Goal: Information Seeking & Learning: Learn about a topic

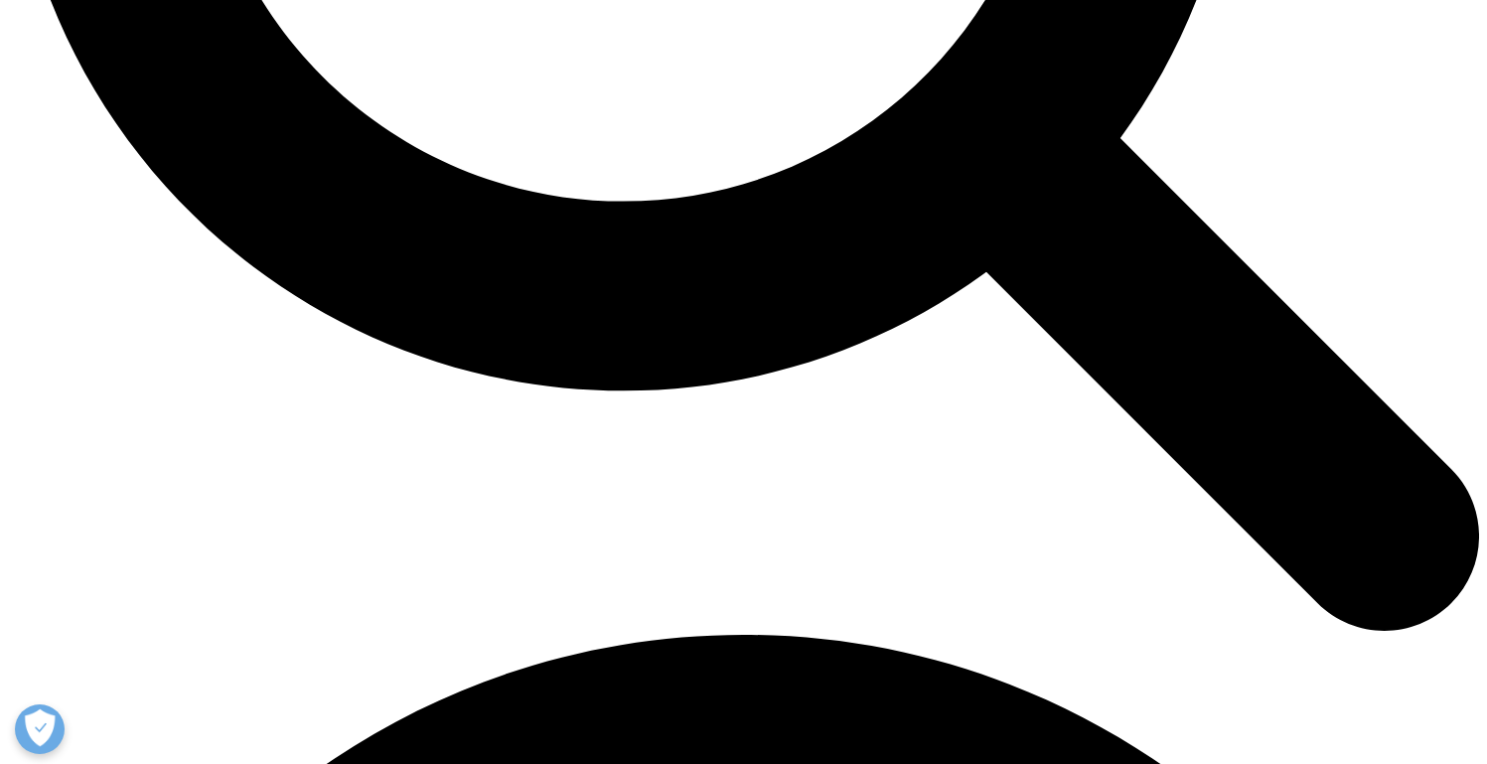
scroll to position [2375, 0]
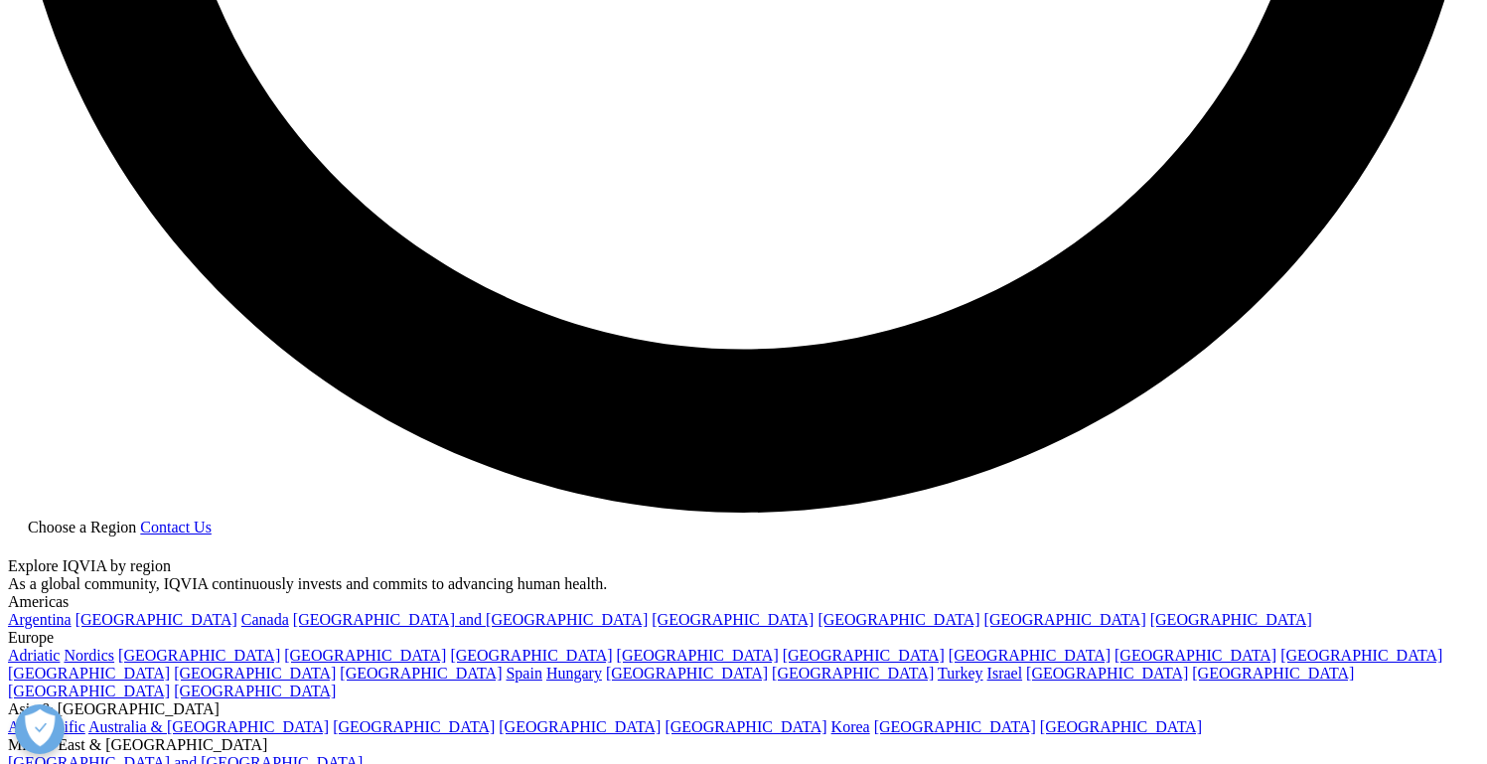
scroll to position [3920, 0]
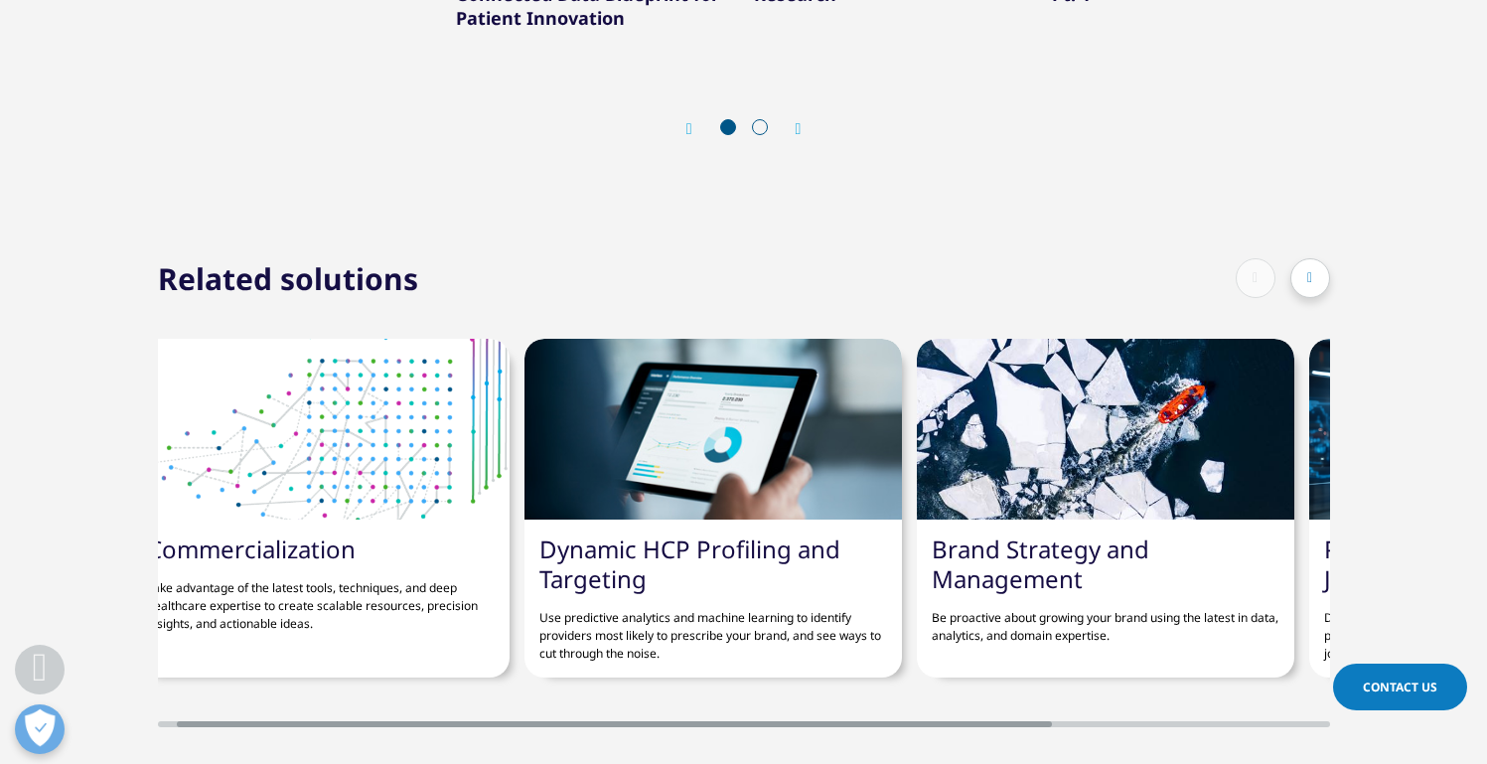
scroll to position [2754, 0]
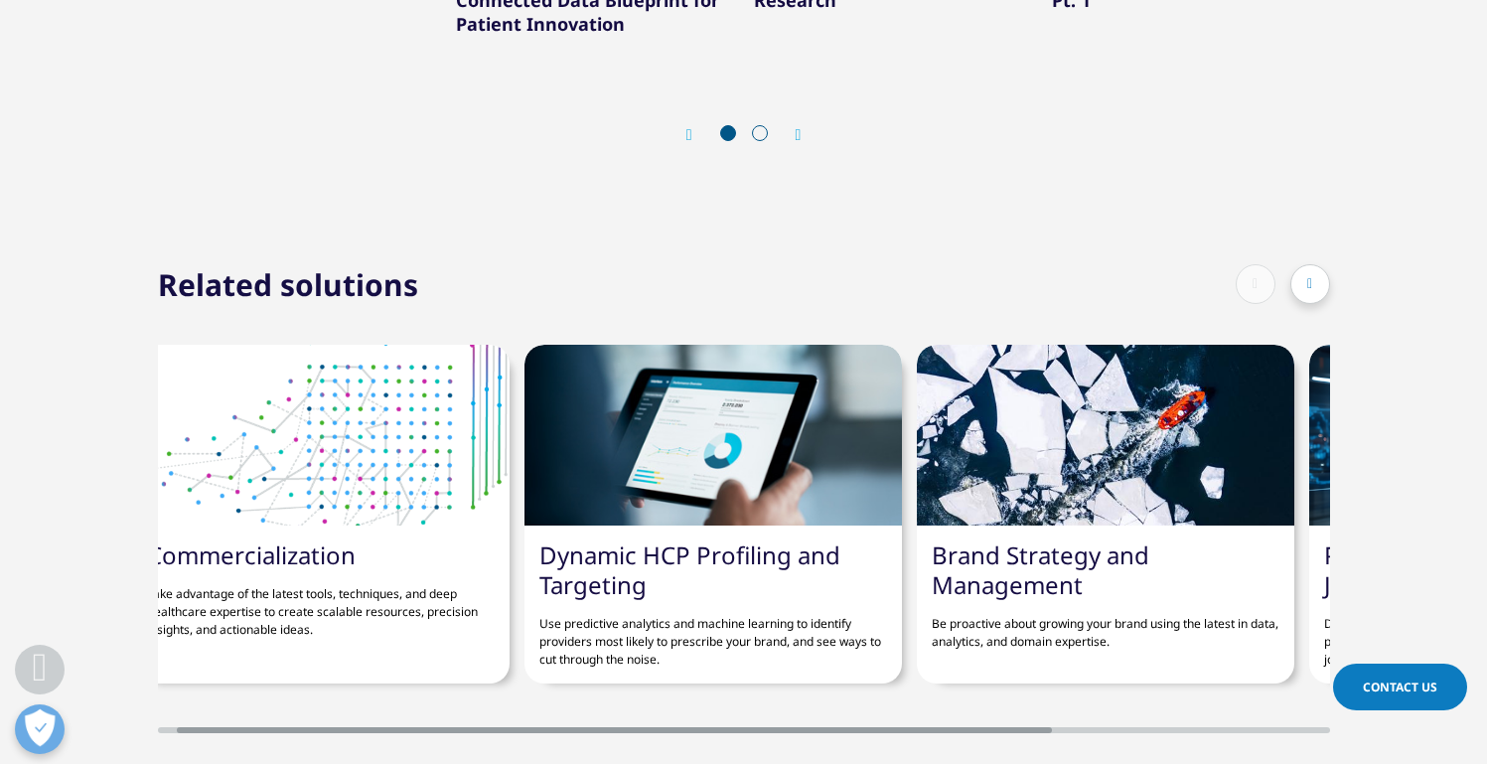
click at [1316, 273] on div at bounding box center [1310, 284] width 40 height 40
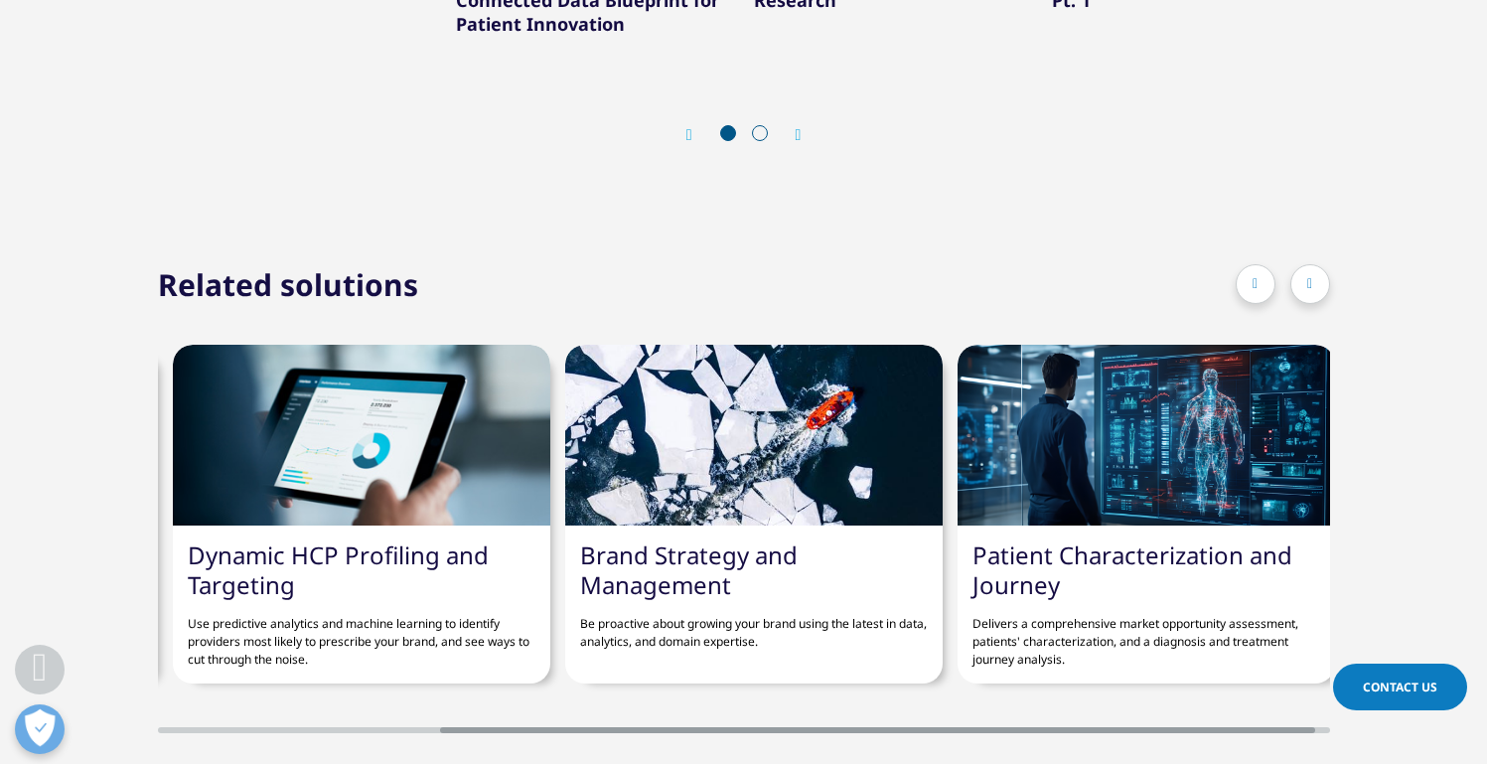
click at [1316, 273] on div at bounding box center [1310, 284] width 40 height 40
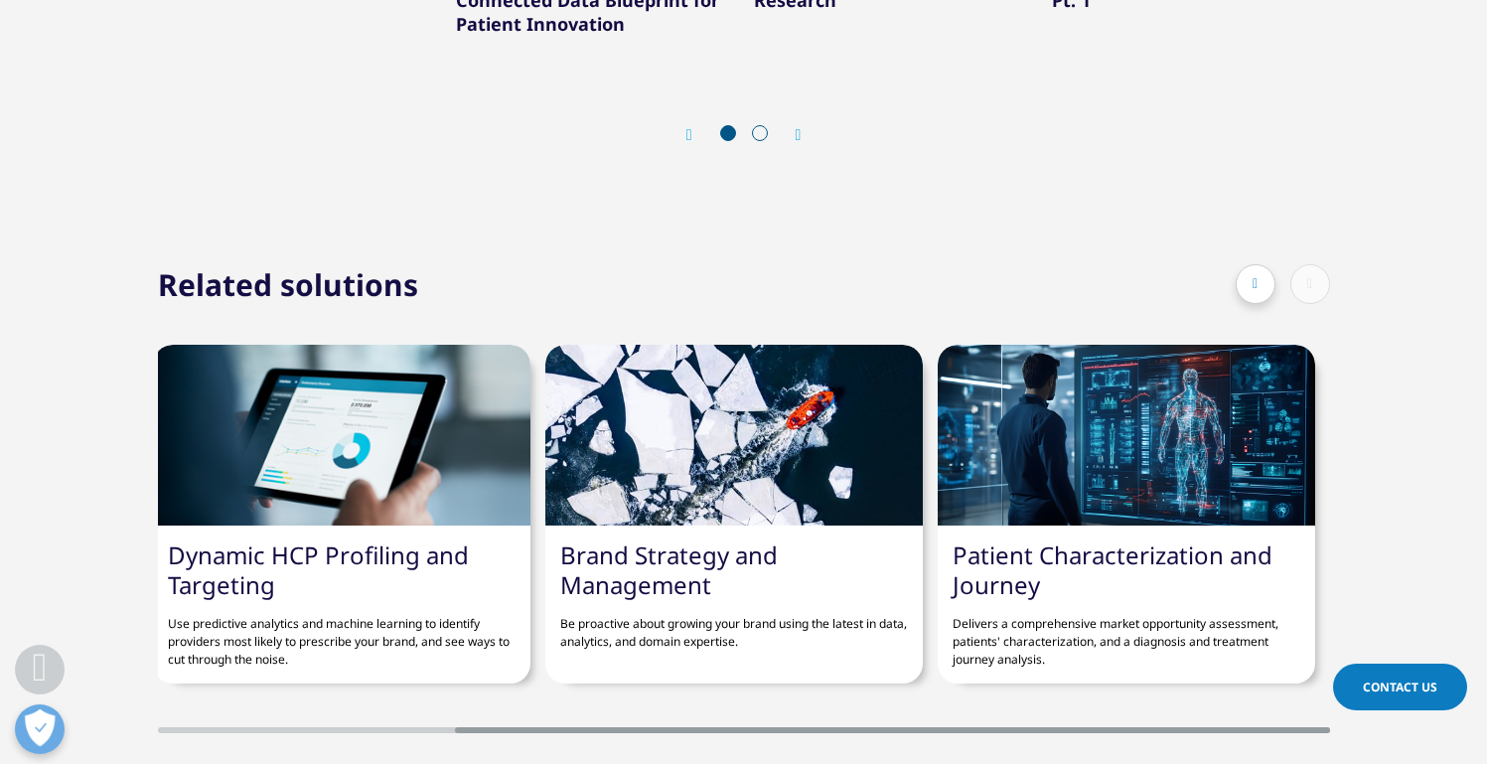
click at [1259, 270] on div at bounding box center [1256, 284] width 40 height 40
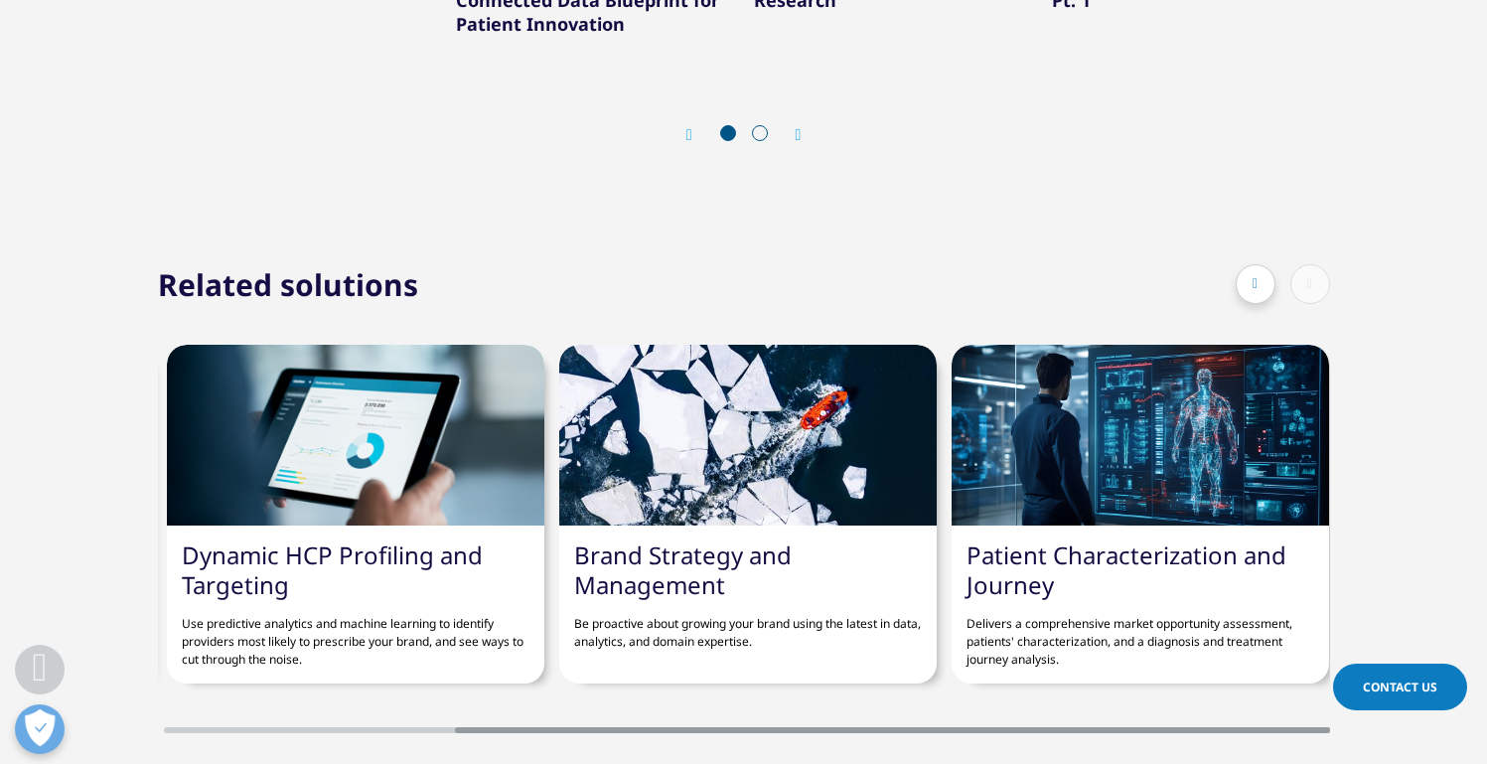
scroll to position [0, 377]
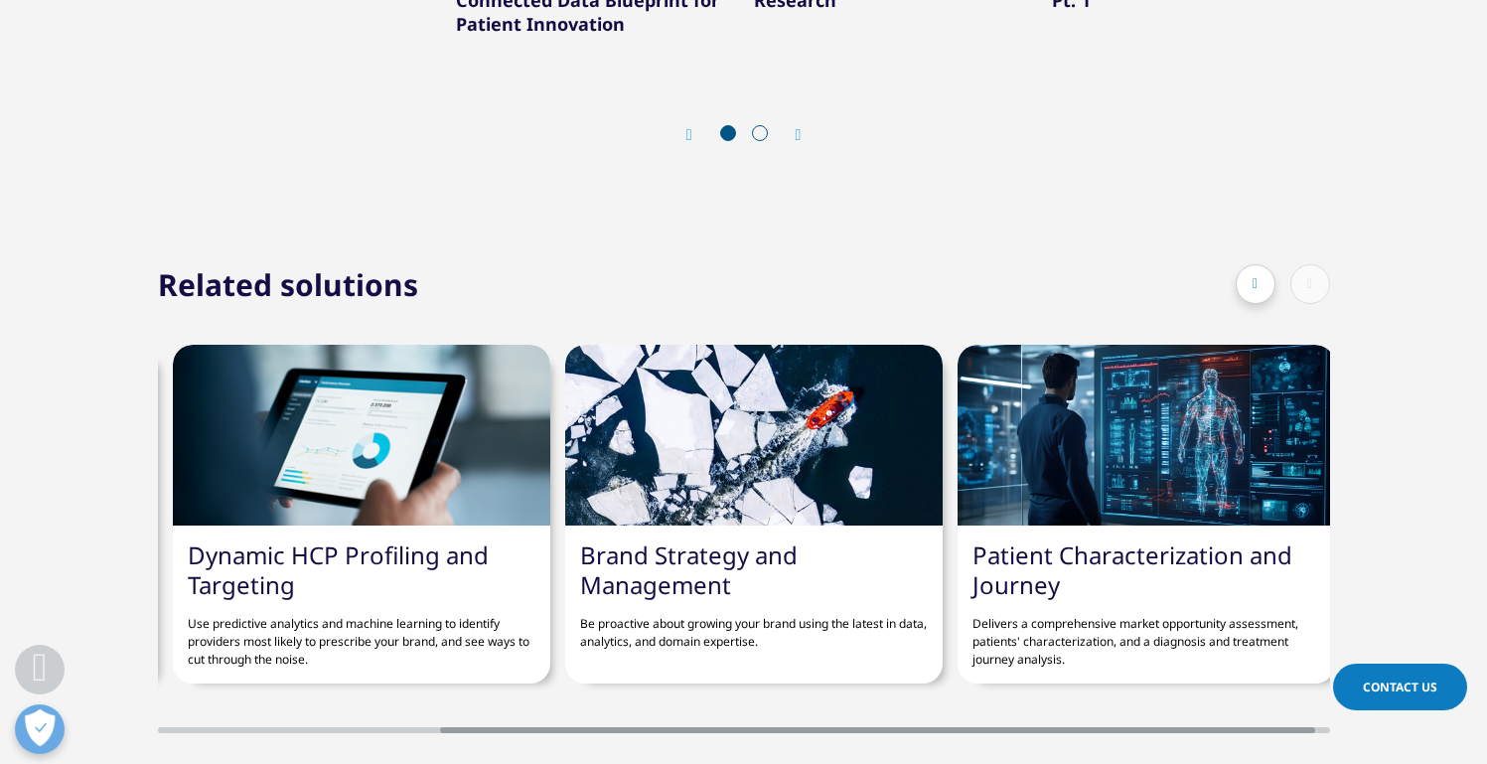
click at [418, 623] on p "Use predictive analytics and machine learning to identify providers most likely…" at bounding box center [362, 634] width 348 height 69
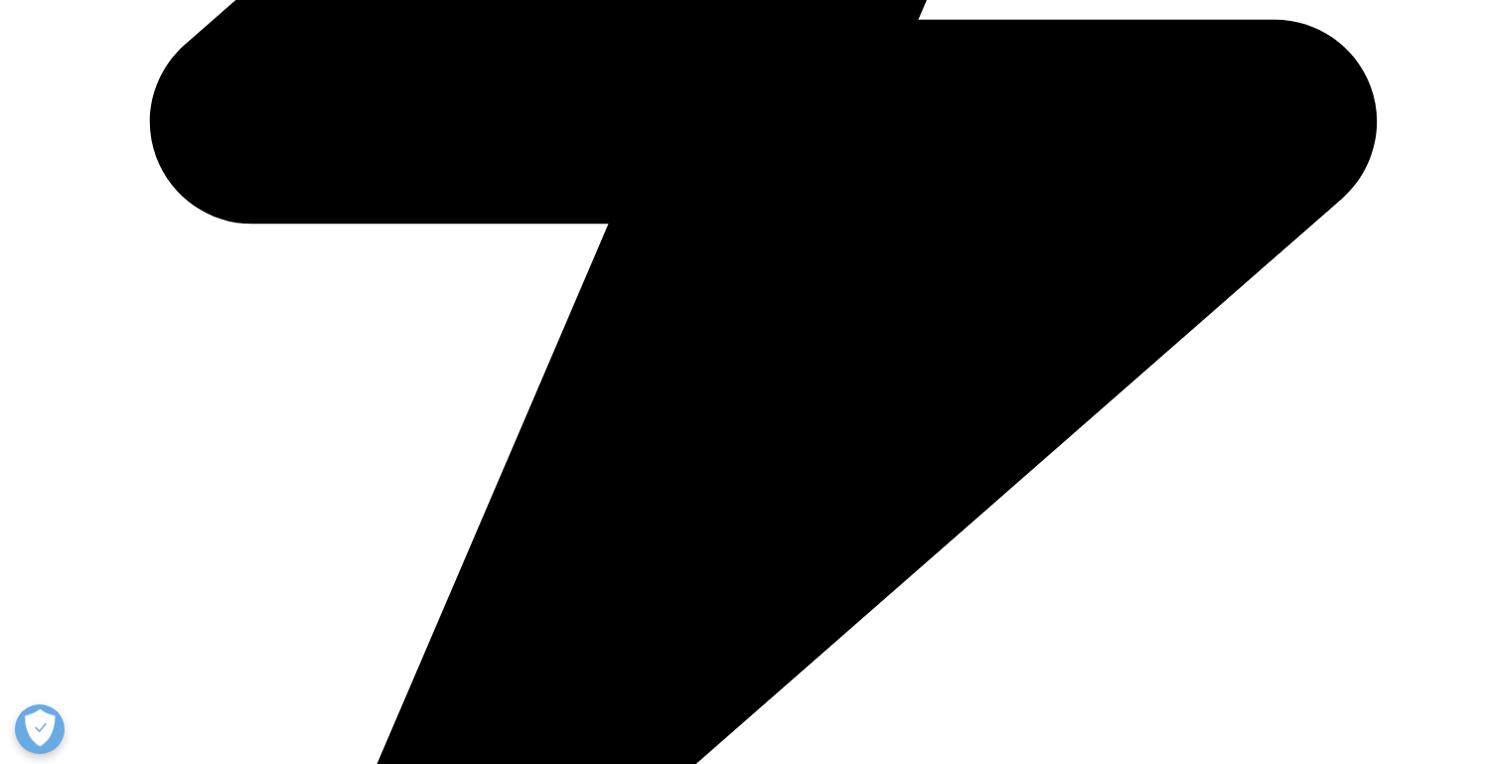
scroll to position [1196, 0]
